Goal: Transaction & Acquisition: Purchase product/service

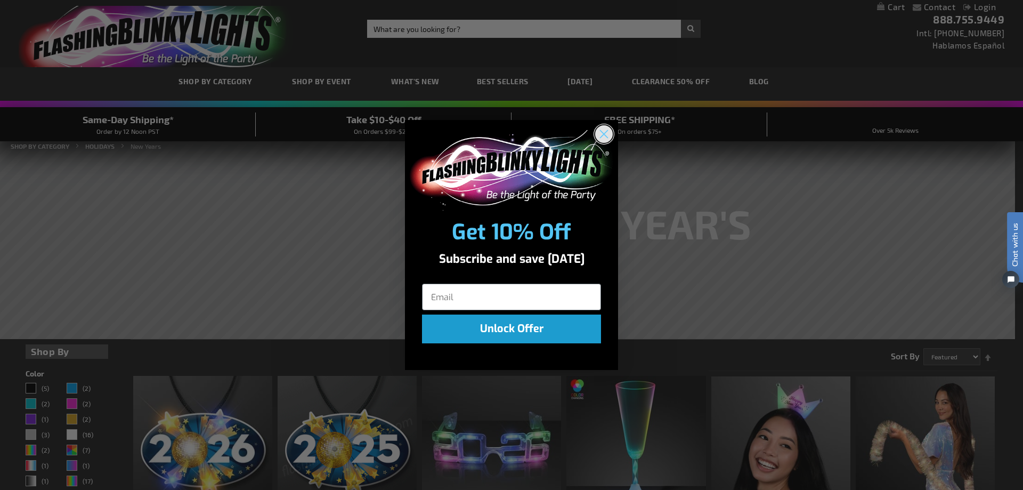
click at [600, 131] on circle "Close dialog" at bounding box center [604, 134] width 18 height 18
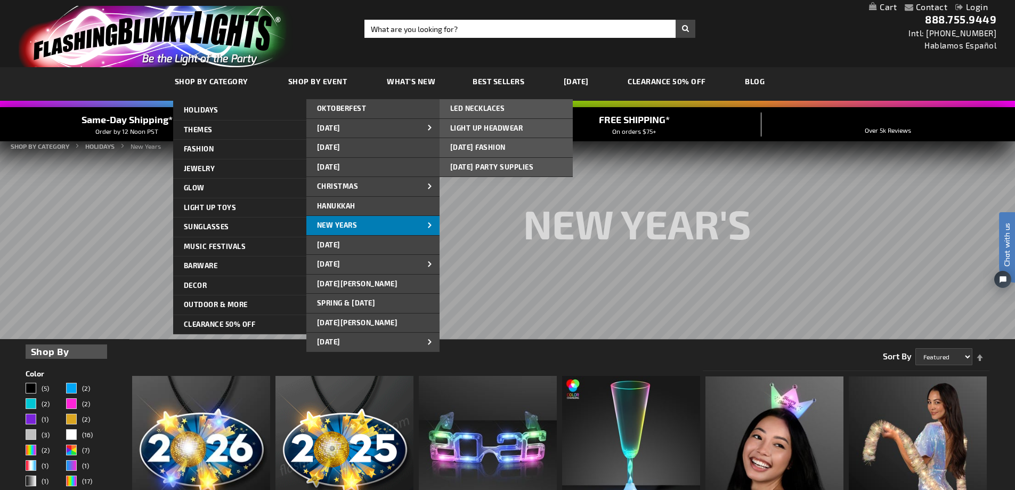
click at [355, 223] on span "New Years" at bounding box center [337, 225] width 41 height 9
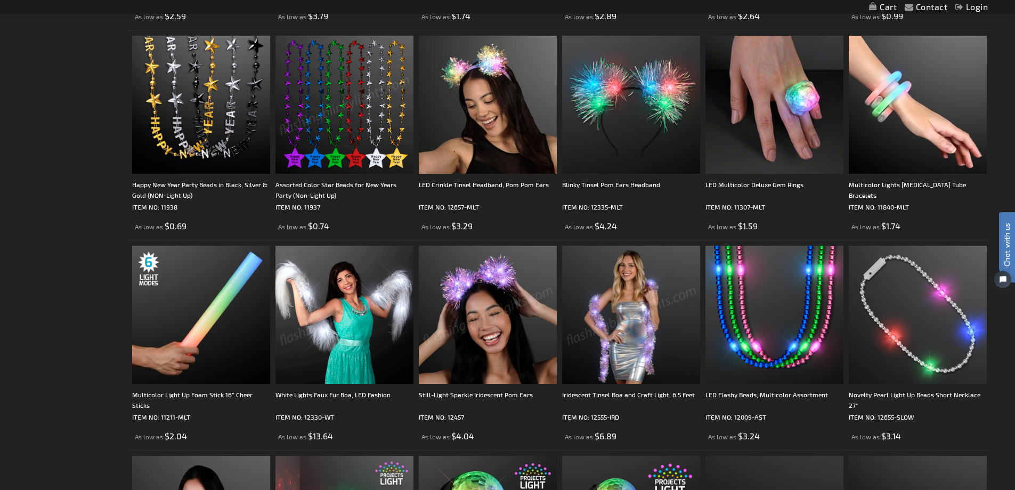
scroll to position [973, 0]
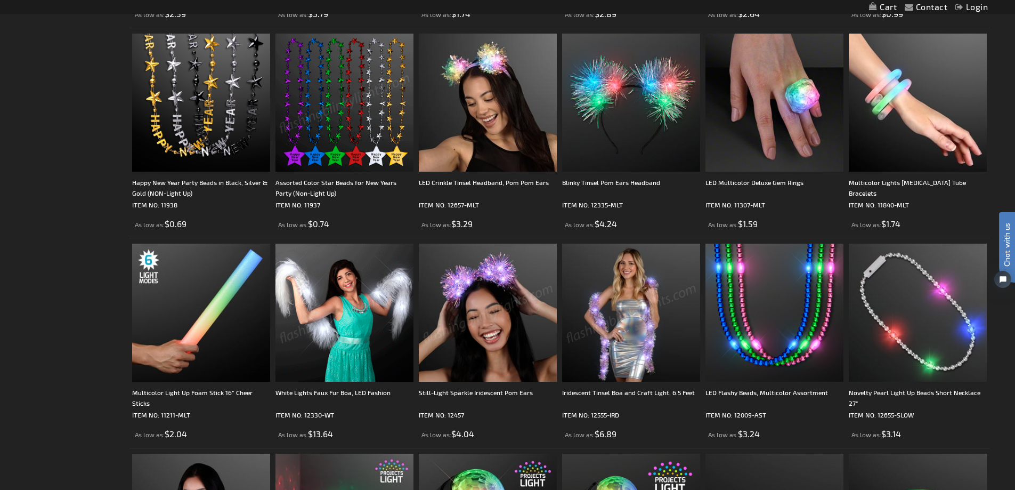
click at [636, 345] on img at bounding box center [631, 313] width 138 height 138
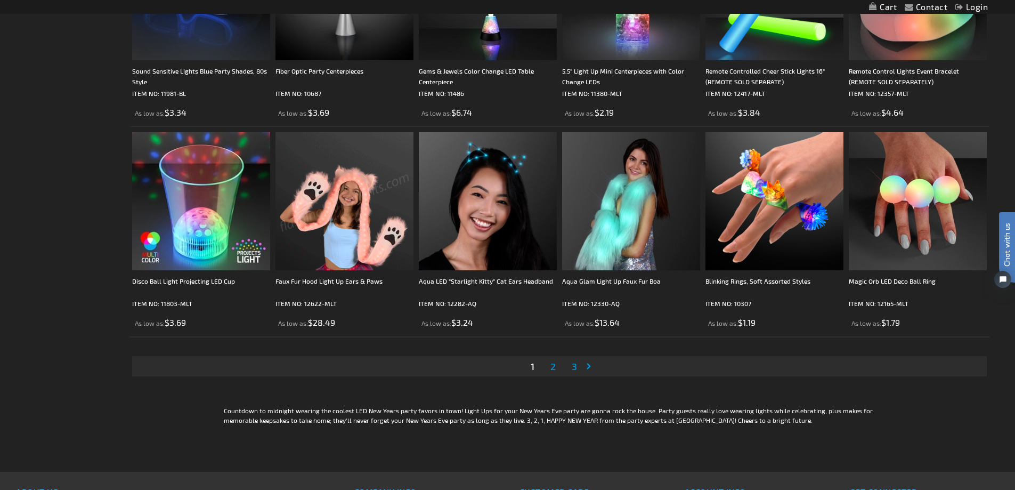
scroll to position [2146, 0]
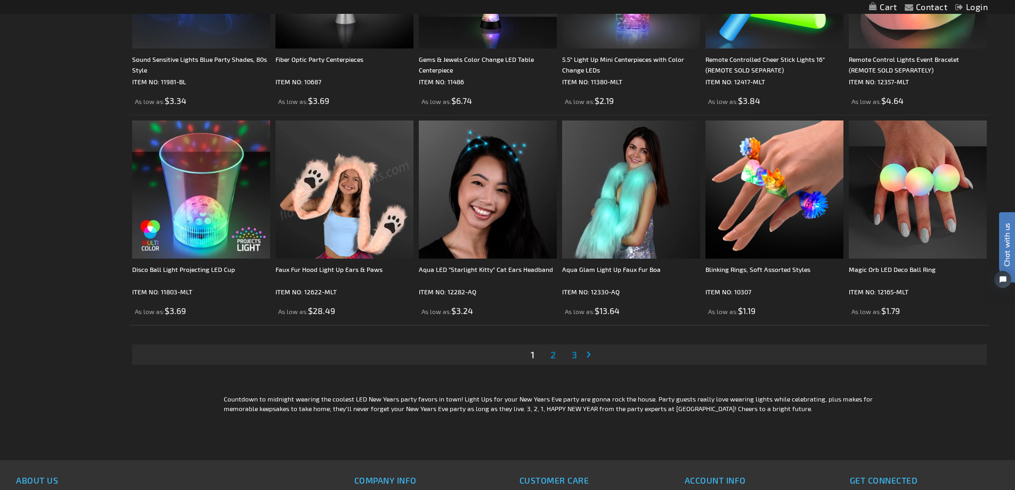
click at [556, 357] on link "Page 2" at bounding box center [553, 354] width 10 height 16
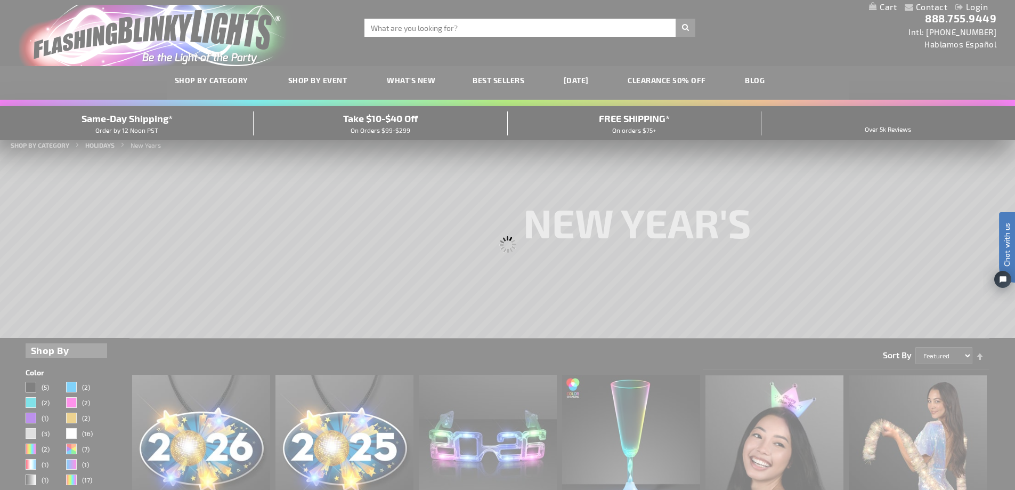
scroll to position [0, 0]
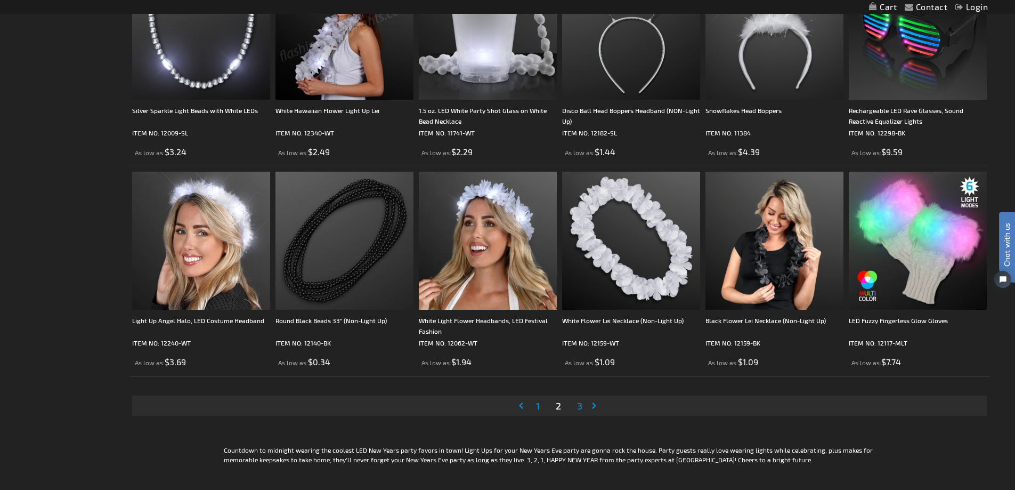
scroll to position [2105, 0]
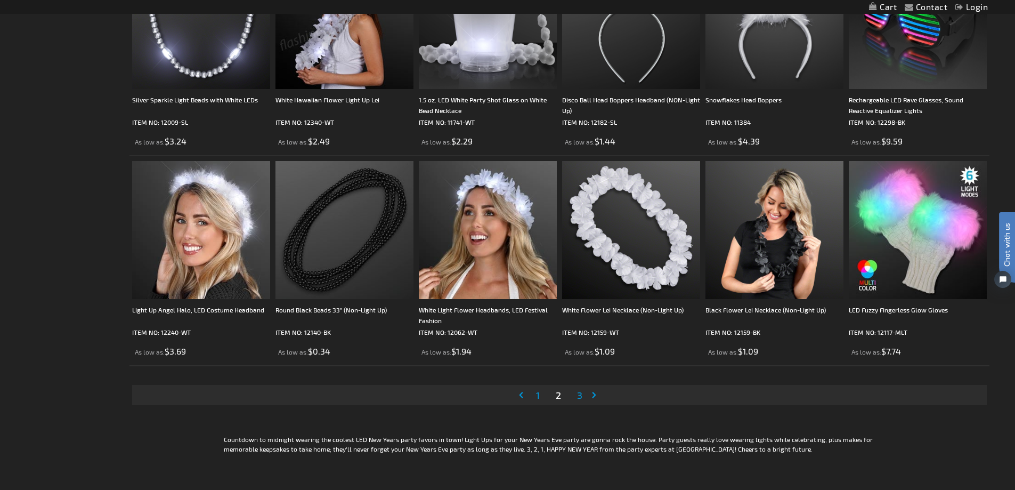
click at [577, 396] on span "3" at bounding box center [579, 395] width 5 height 12
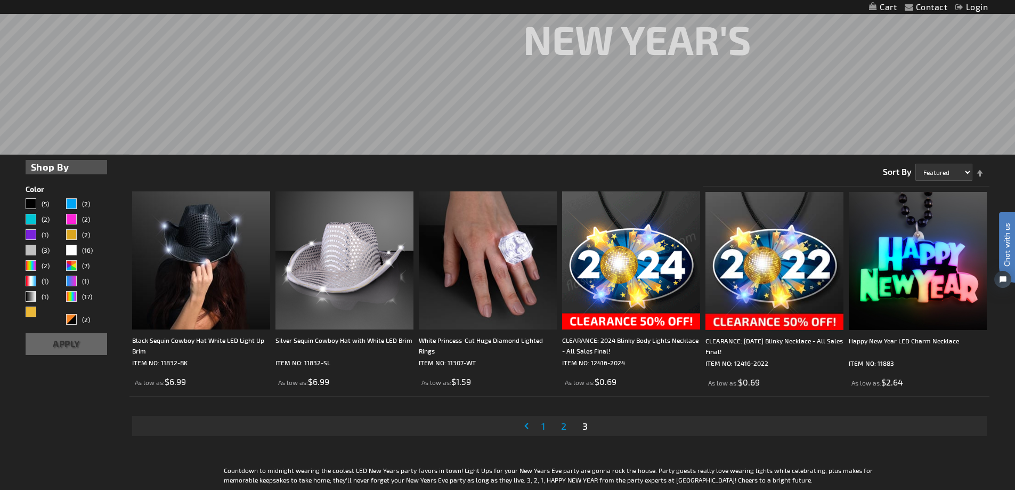
scroll to position [187, 0]
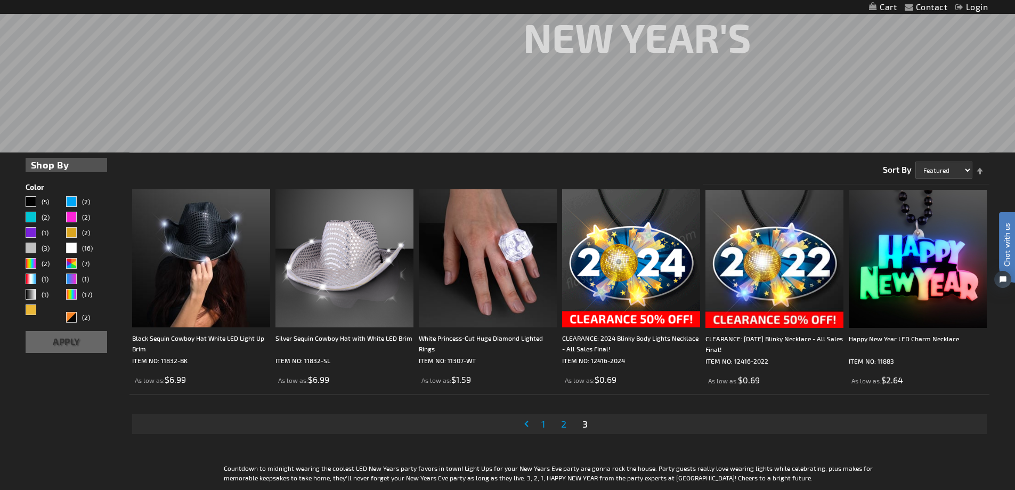
click at [541, 425] on span "1" at bounding box center [543, 424] width 4 height 12
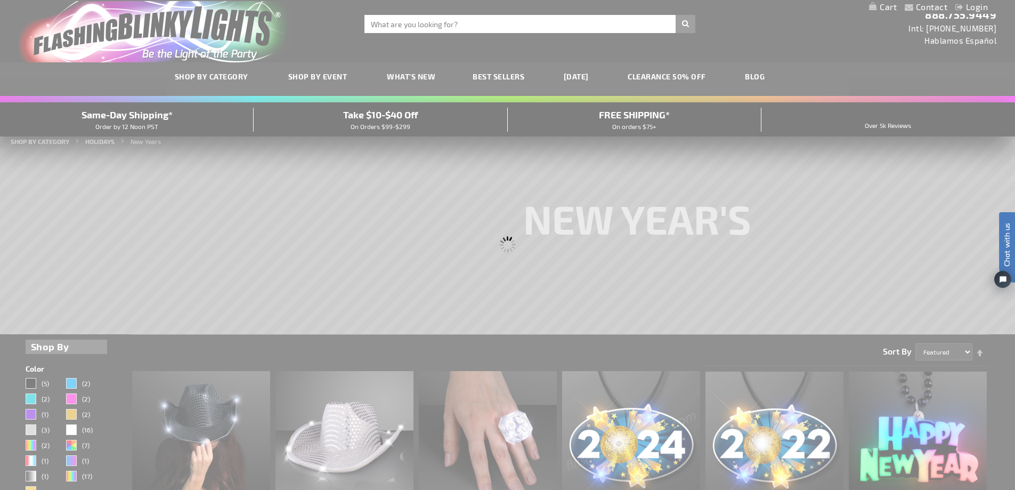
scroll to position [0, 0]
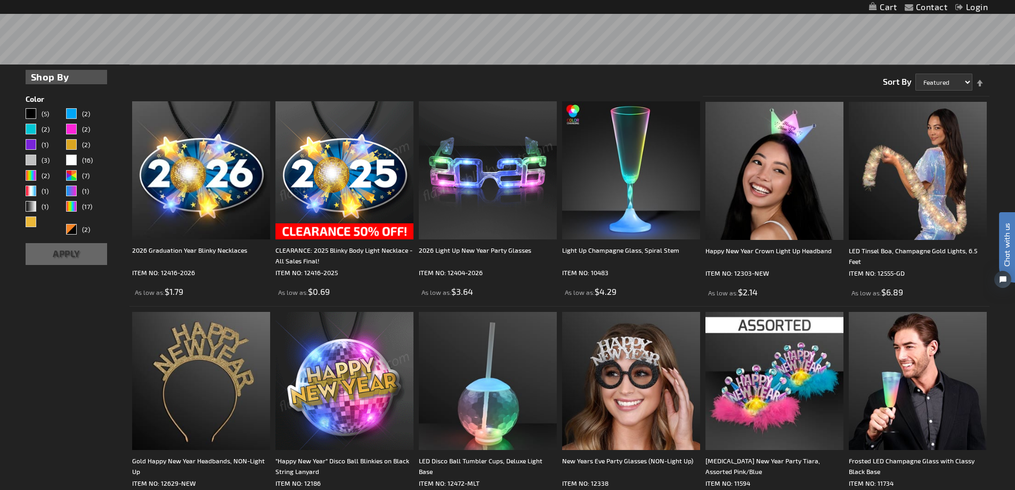
scroll to position [280, 0]
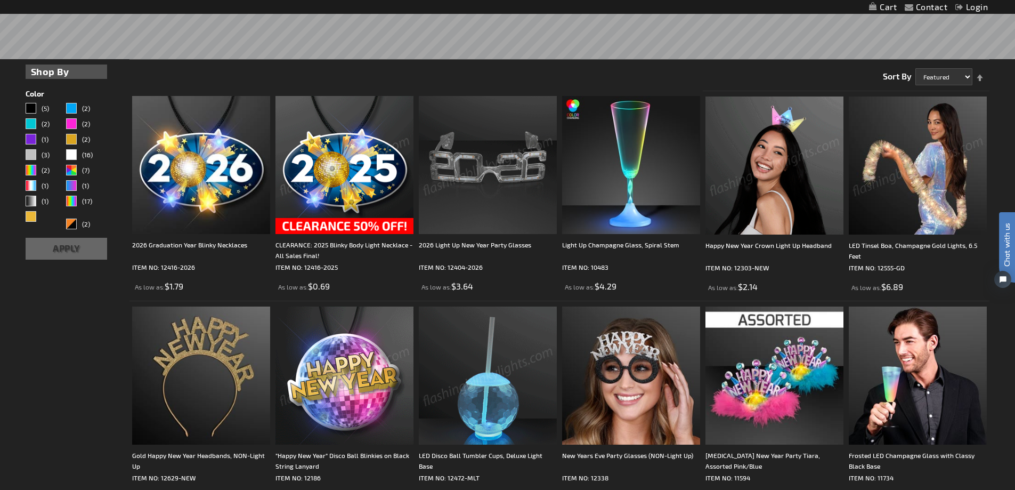
click at [913, 204] on img at bounding box center [918, 165] width 138 height 138
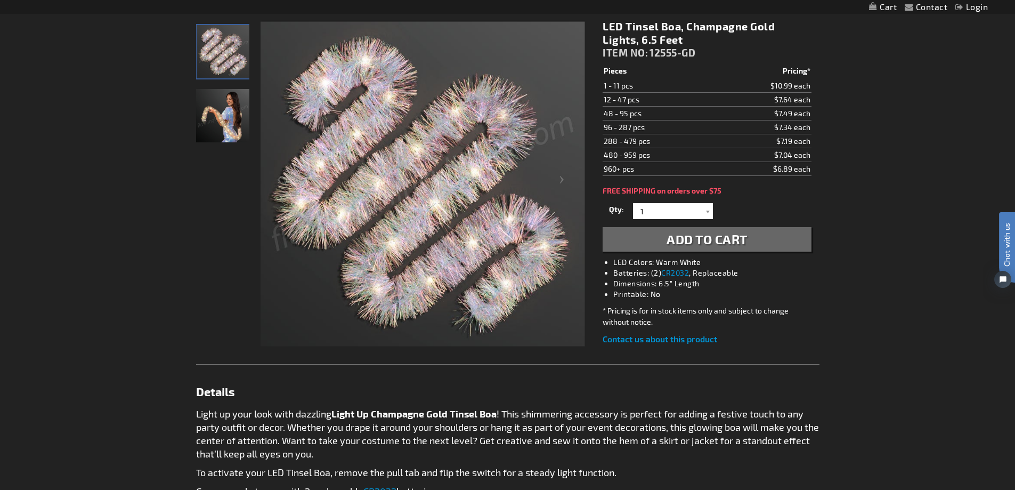
click at [204, 121] on img "Woman displaying Light Up Tinsel Boa, Champagne Gold" at bounding box center [222, 115] width 53 height 53
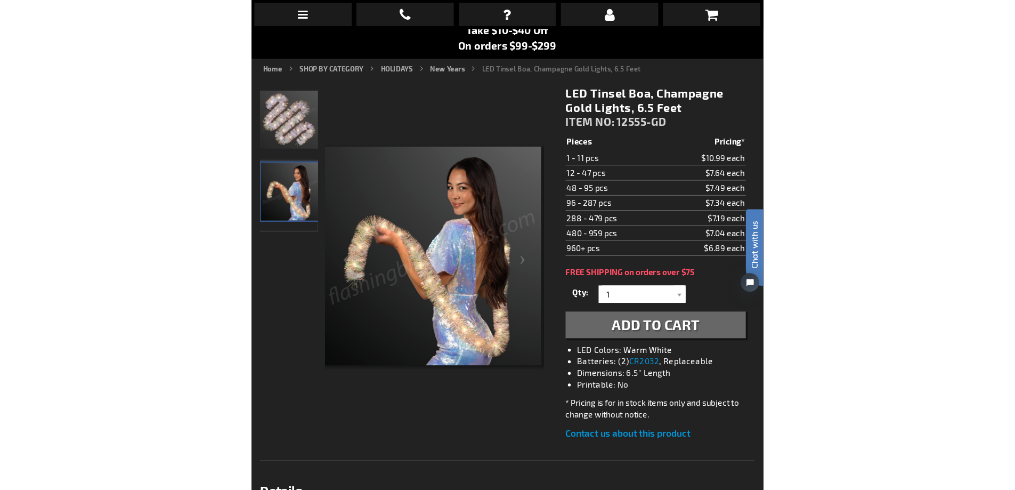
scroll to position [127, 0]
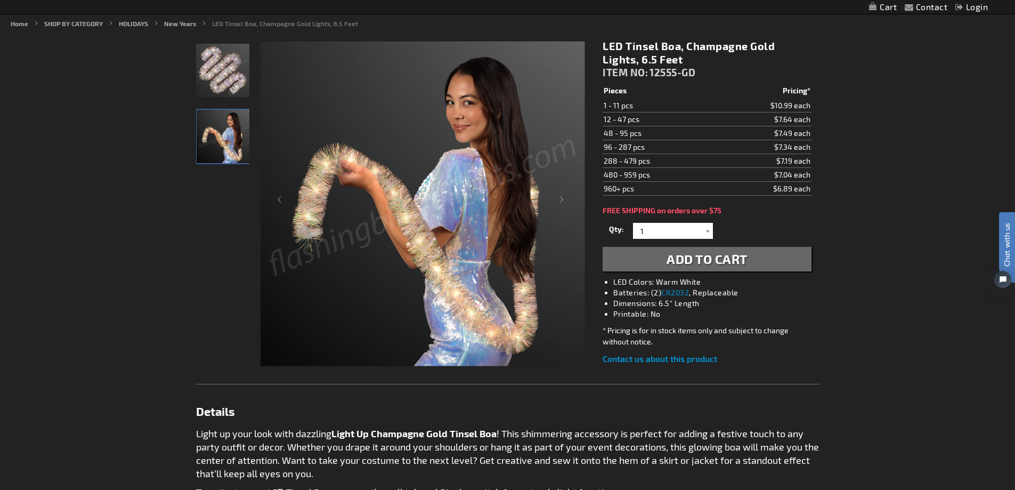
click at [214, 73] on img "Light Up Tinsel Boa, Champagne Gold" at bounding box center [222, 70] width 53 height 53
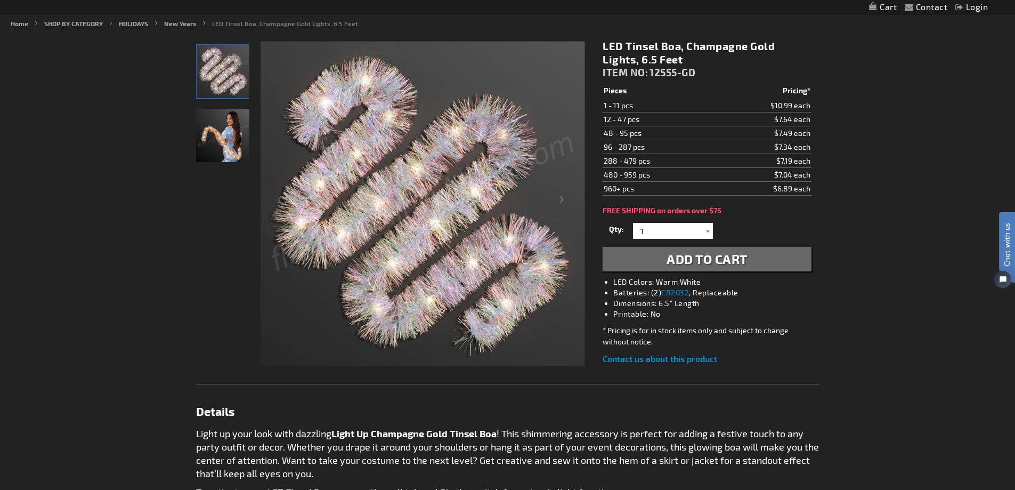
click at [400, 230] on img at bounding box center [423, 204] width 325 height 325
click at [234, 150] on img "Woman displaying Light Up Tinsel Boa, Champagne Gold" at bounding box center [222, 135] width 53 height 53
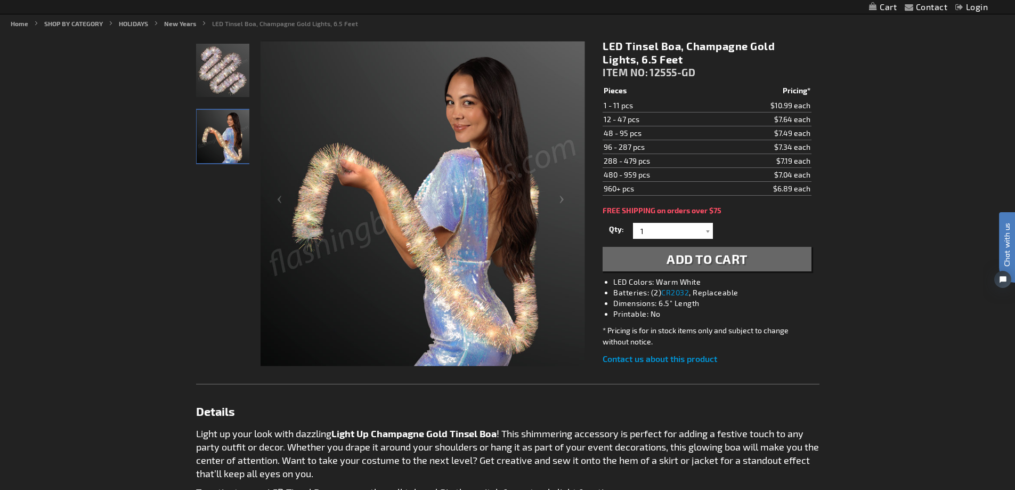
click at [416, 247] on img at bounding box center [423, 204] width 325 height 325
click at [216, 82] on img "Light Up Tinsel Boa, Champagne Gold" at bounding box center [222, 70] width 53 height 53
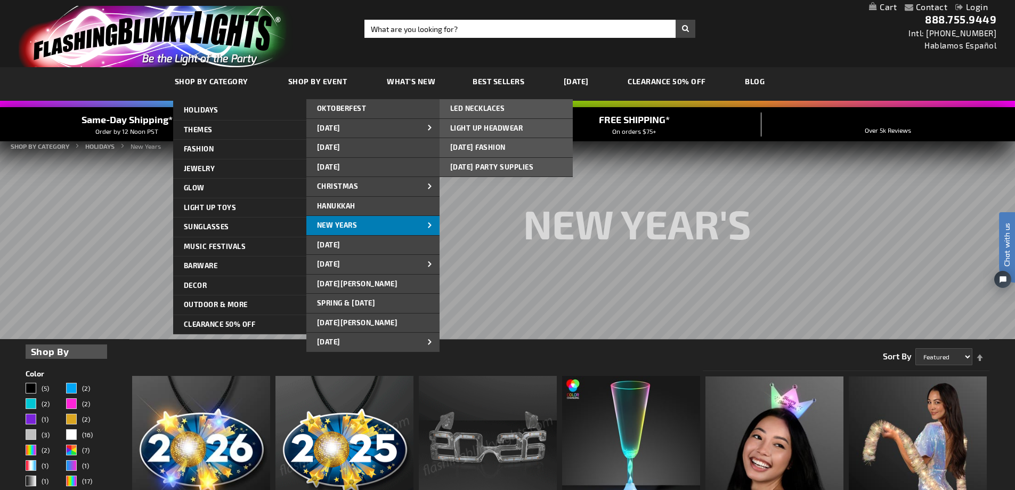
click at [382, 221] on link "New Years" at bounding box center [372, 225] width 133 height 19
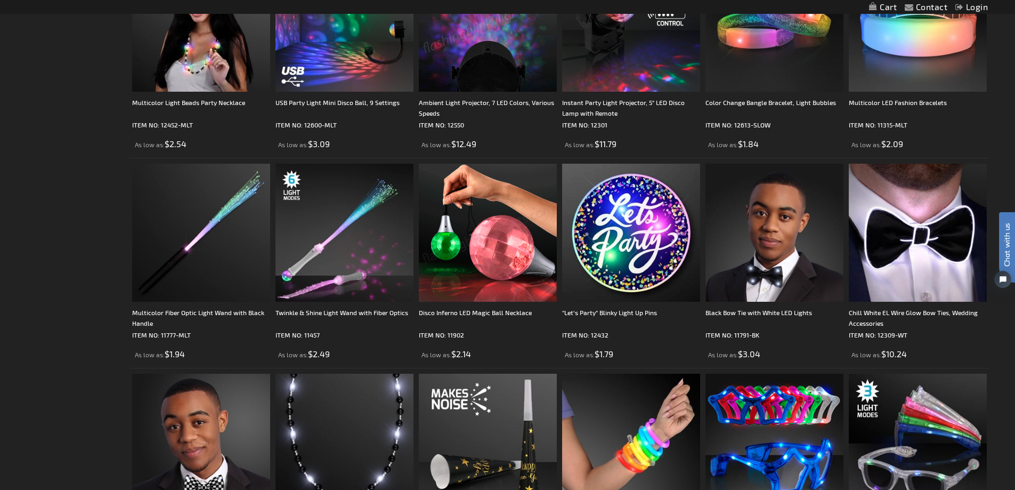
scroll to position [1490, 0]
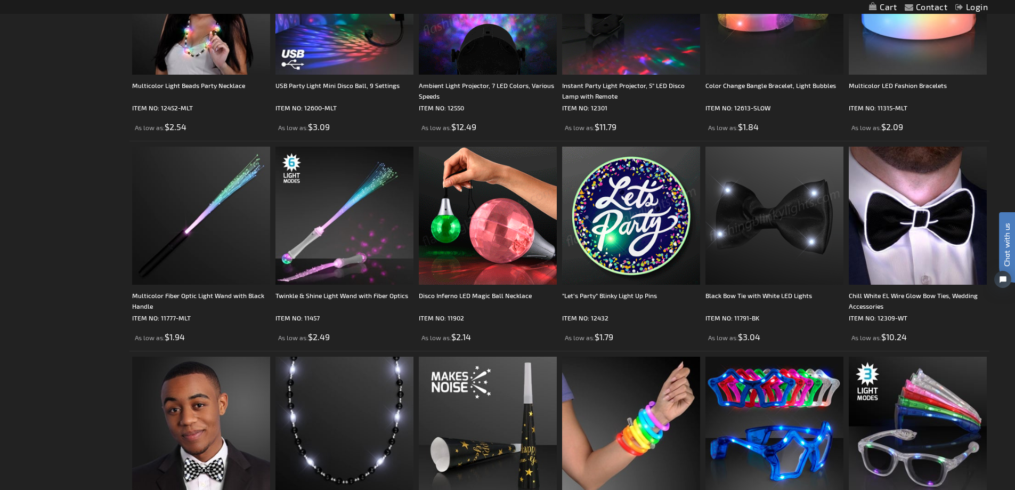
click at [776, 219] on img at bounding box center [775, 216] width 138 height 138
